Goal: Check status

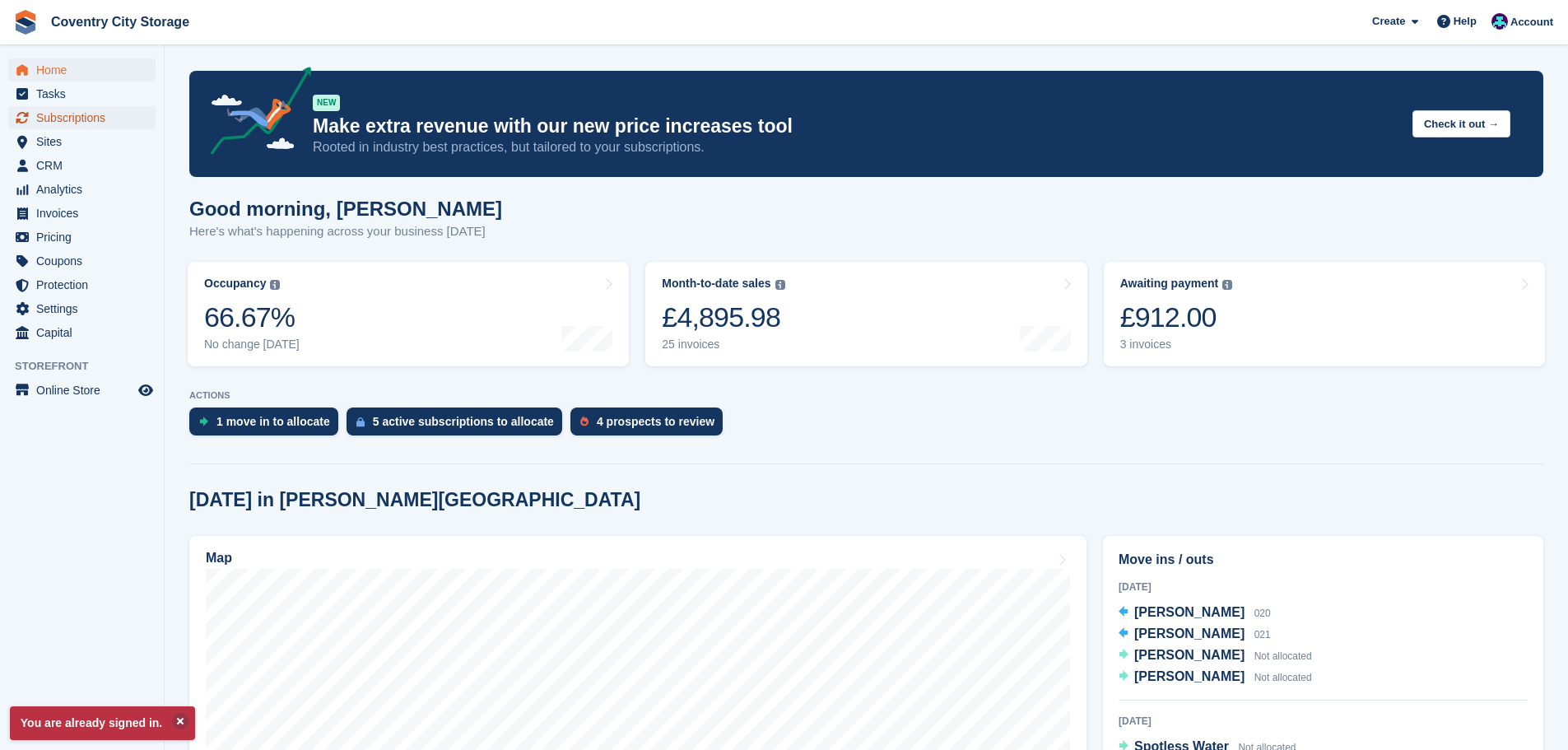
click at [114, 112] on span "Subscriptions" at bounding box center [86, 117] width 99 height 23
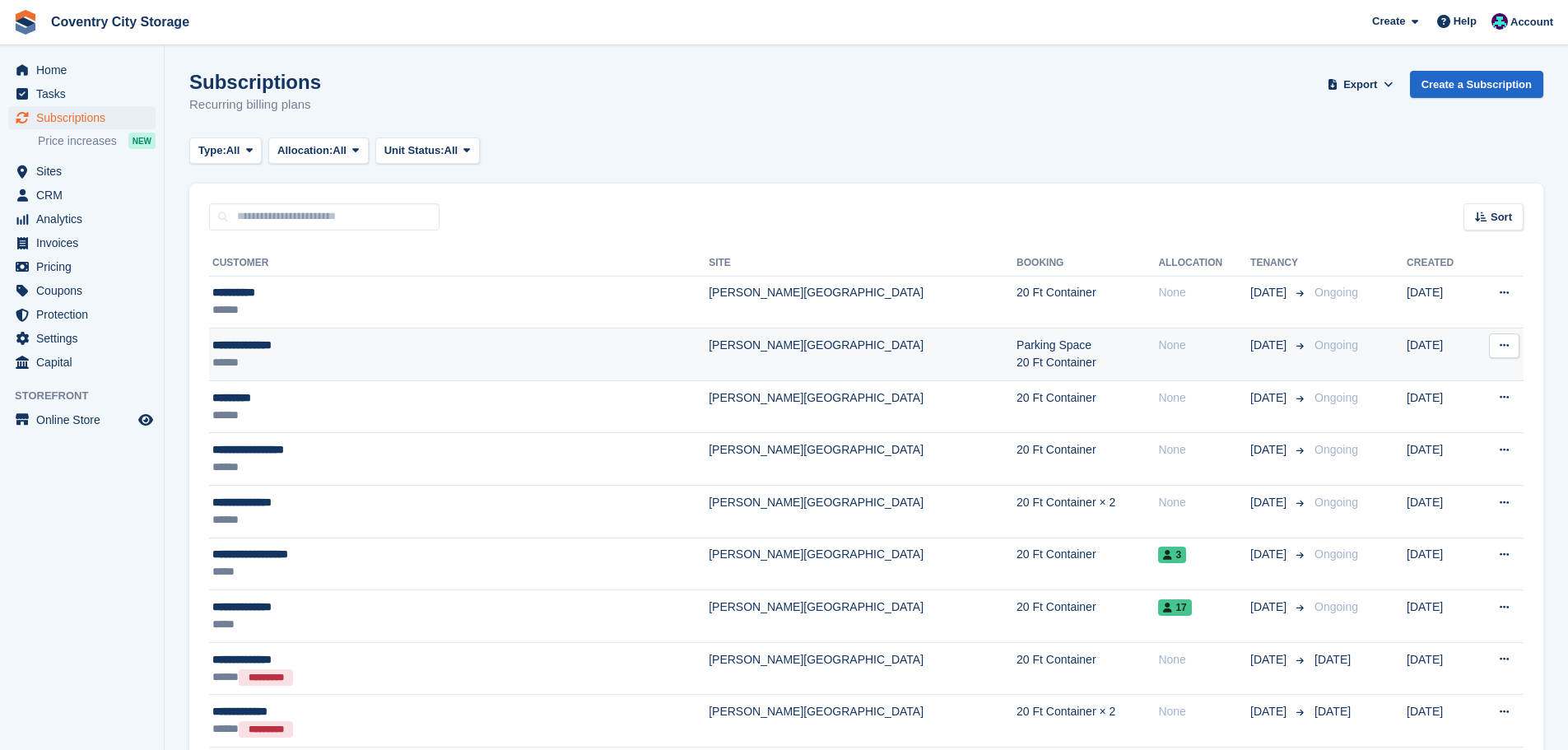
click at [261, 343] on div "**********" at bounding box center [386, 345] width 346 height 17
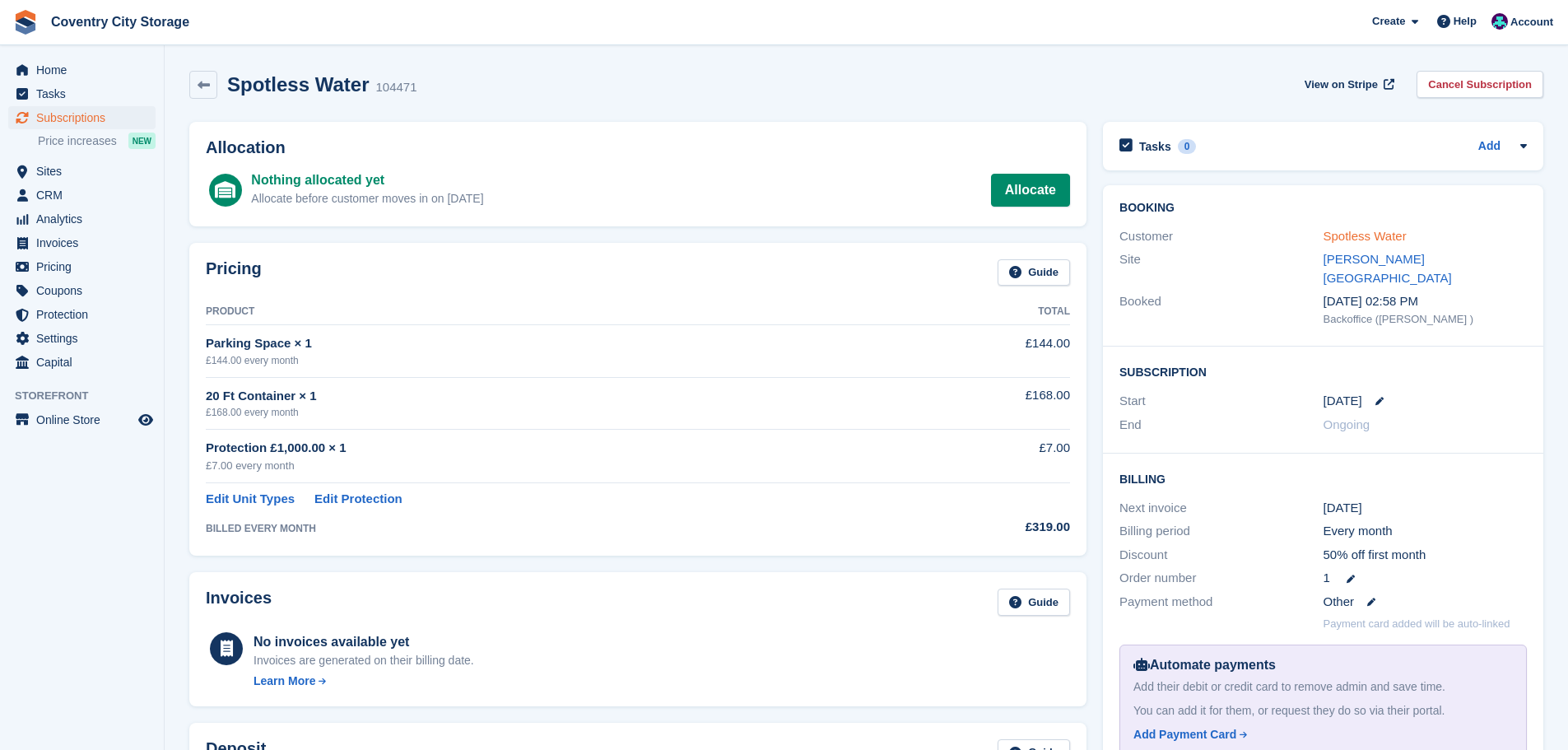
click at [1333, 233] on link "Spotless Water" at bounding box center [1365, 236] width 83 height 14
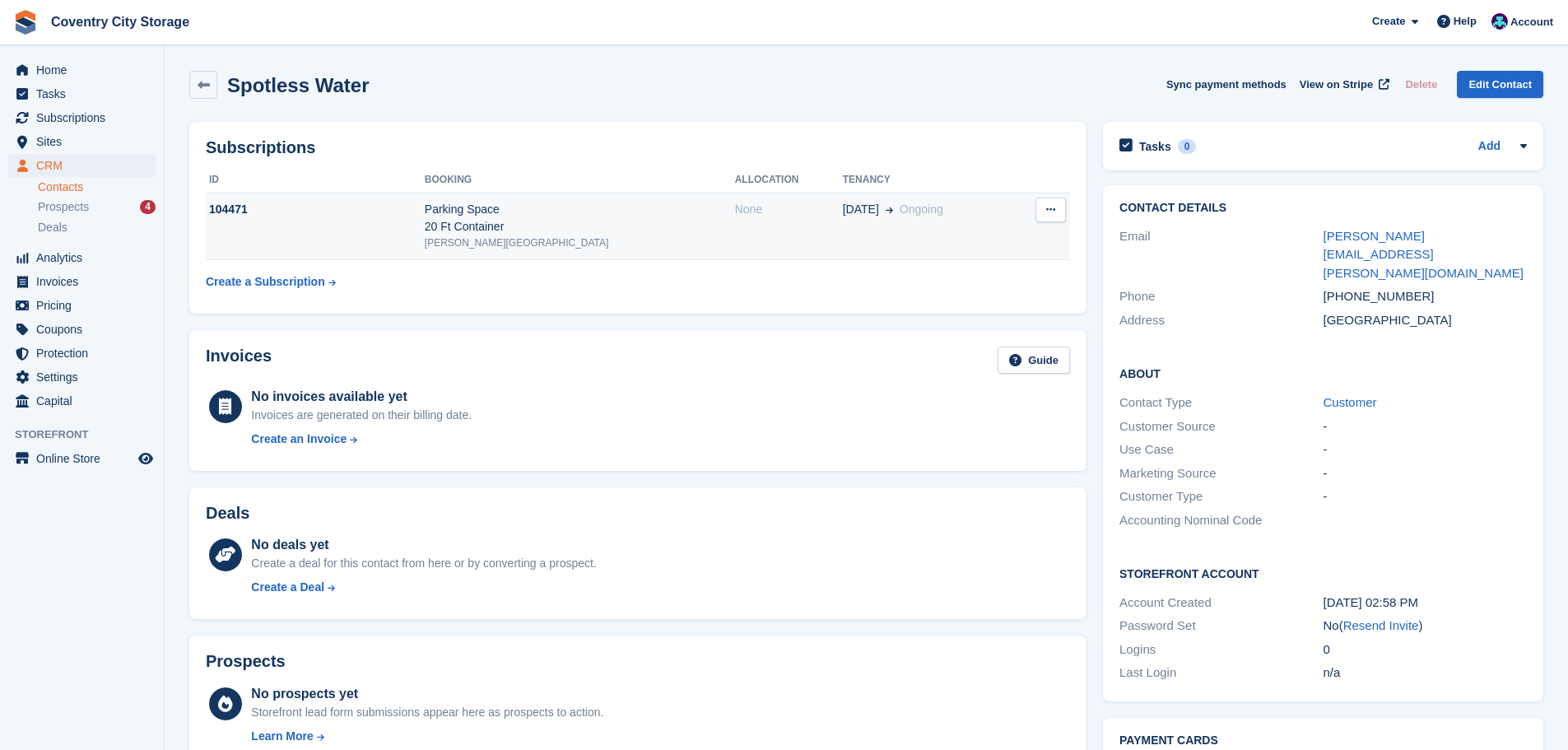
click at [514, 231] on div "Parking Space 20 Ft Container" at bounding box center [580, 218] width 310 height 35
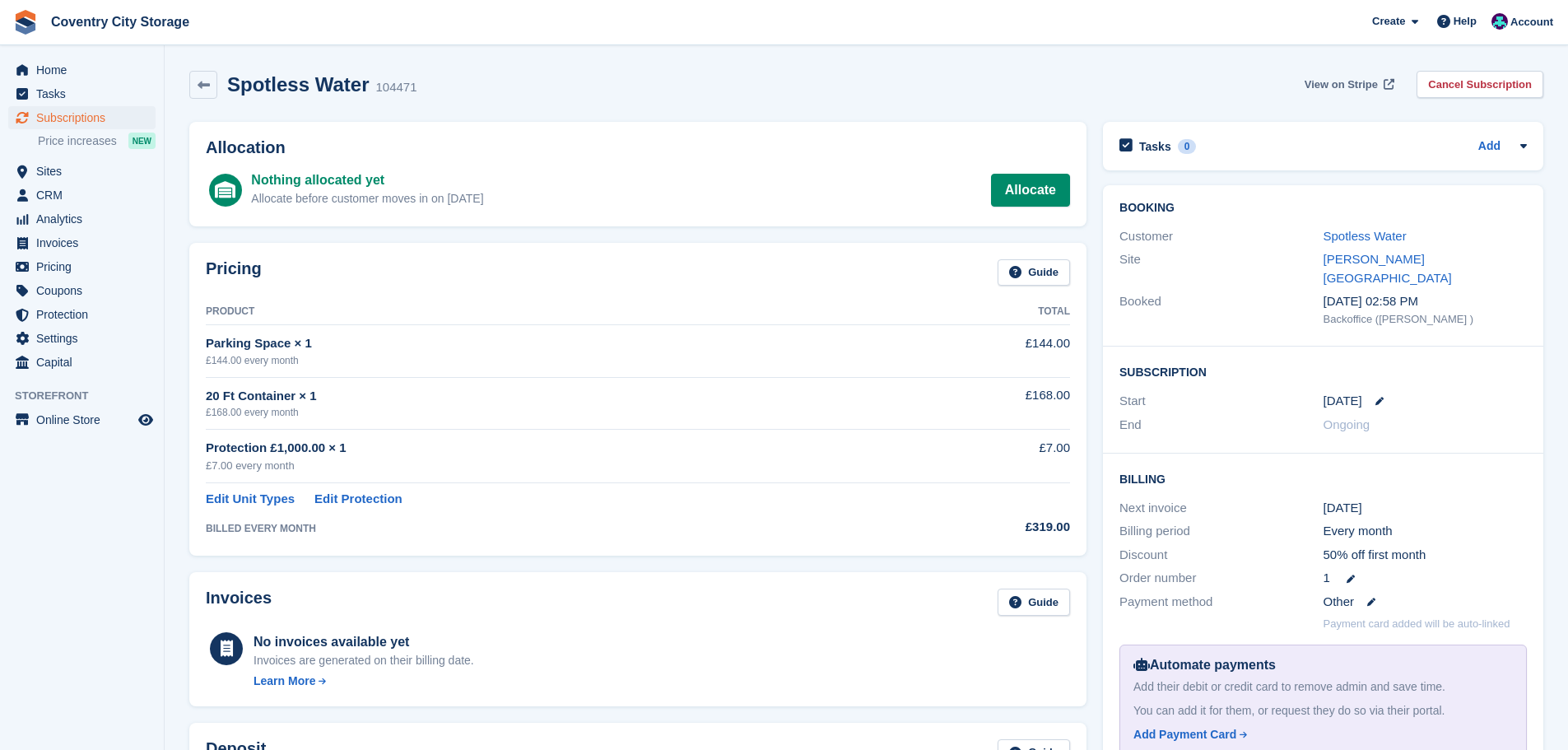
click at [1352, 81] on span "View on Stripe" at bounding box center [1342, 84] width 73 height 16
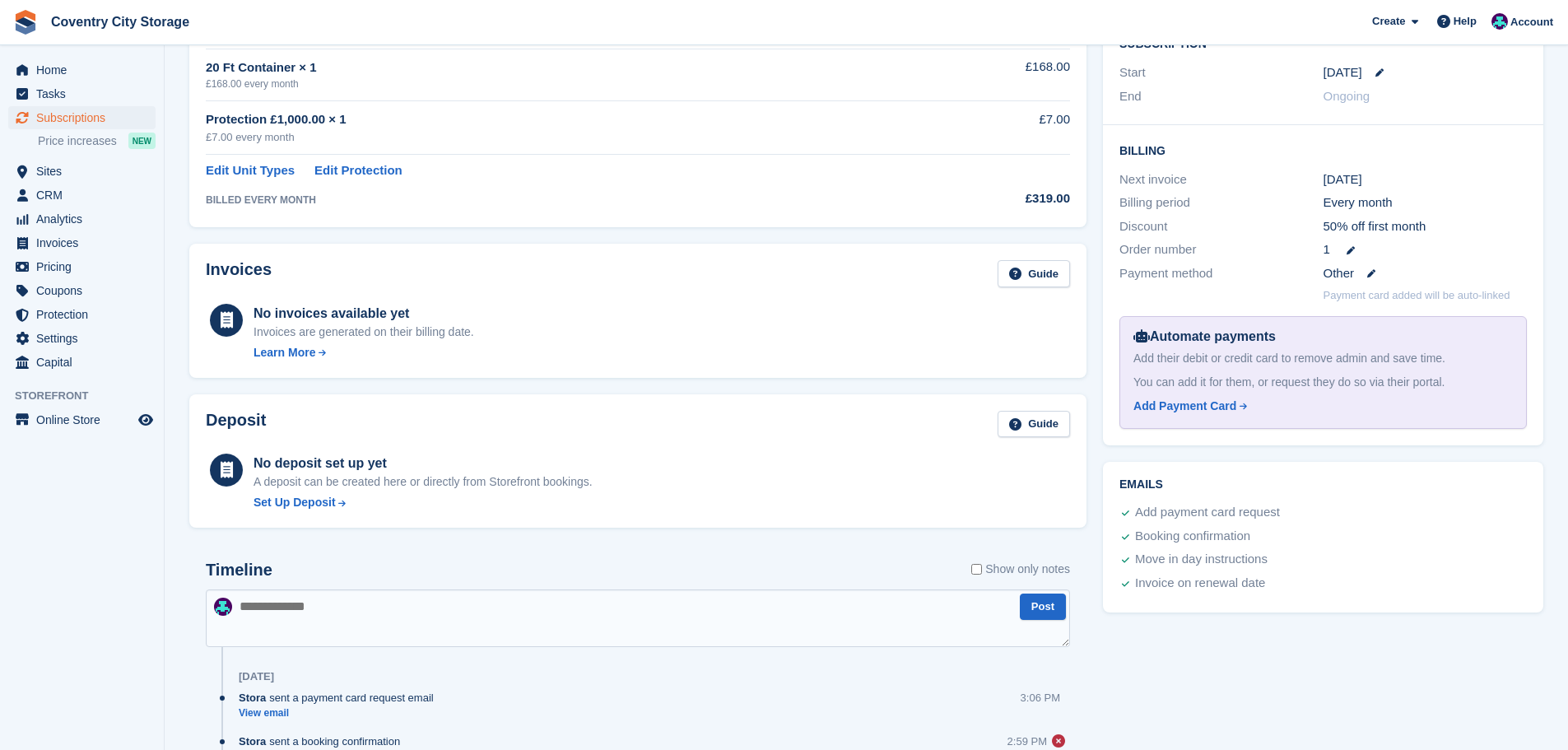
scroll to position [330, 0]
